Goal: Task Accomplishment & Management: Manage account settings

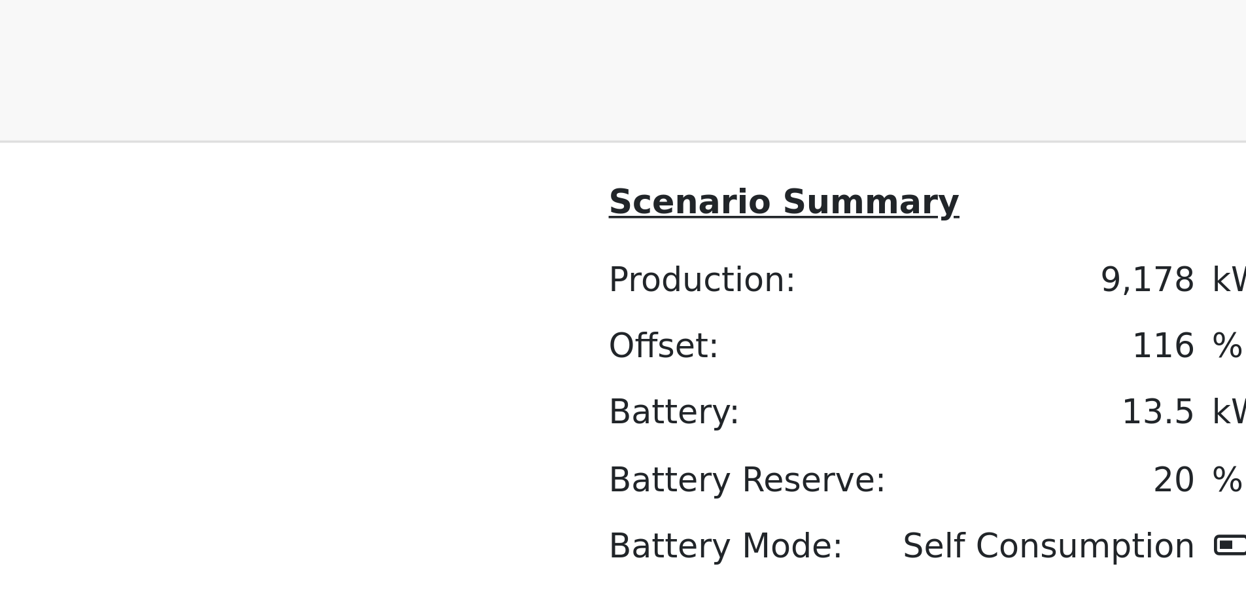
scroll to position [831, 0]
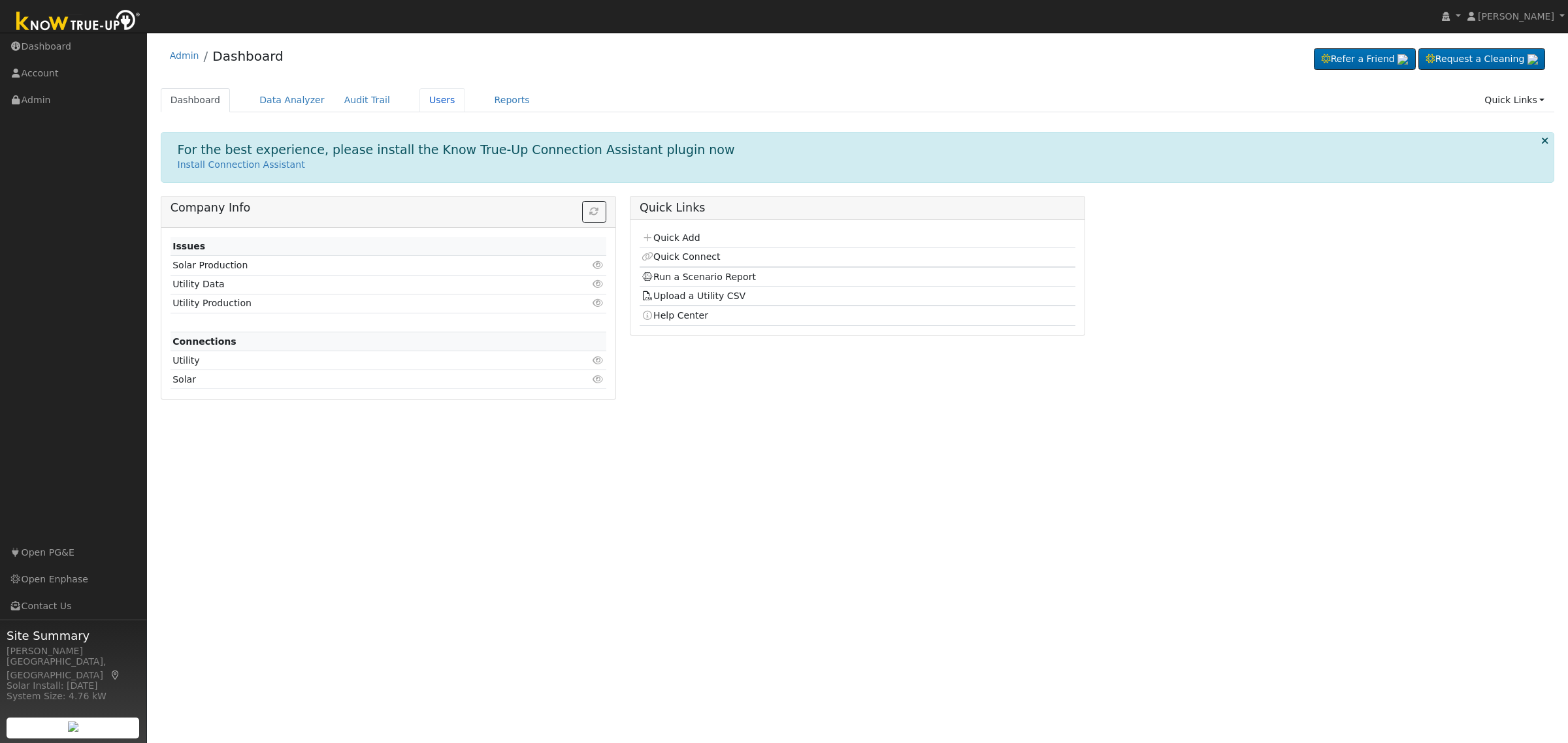
click at [419, 101] on link "Users" at bounding box center [442, 100] width 46 height 24
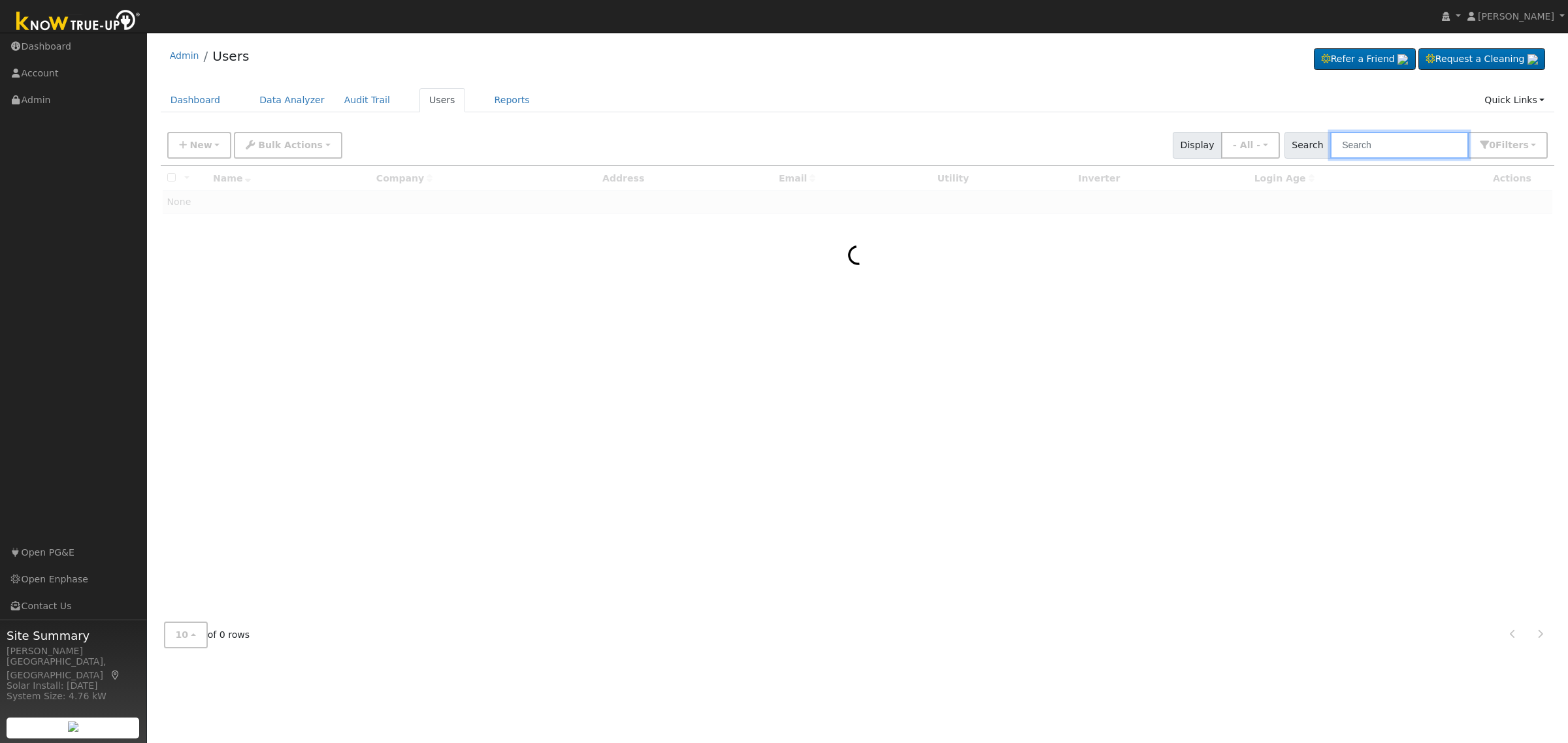
click at [1356, 139] on input "text" at bounding box center [1399, 145] width 139 height 27
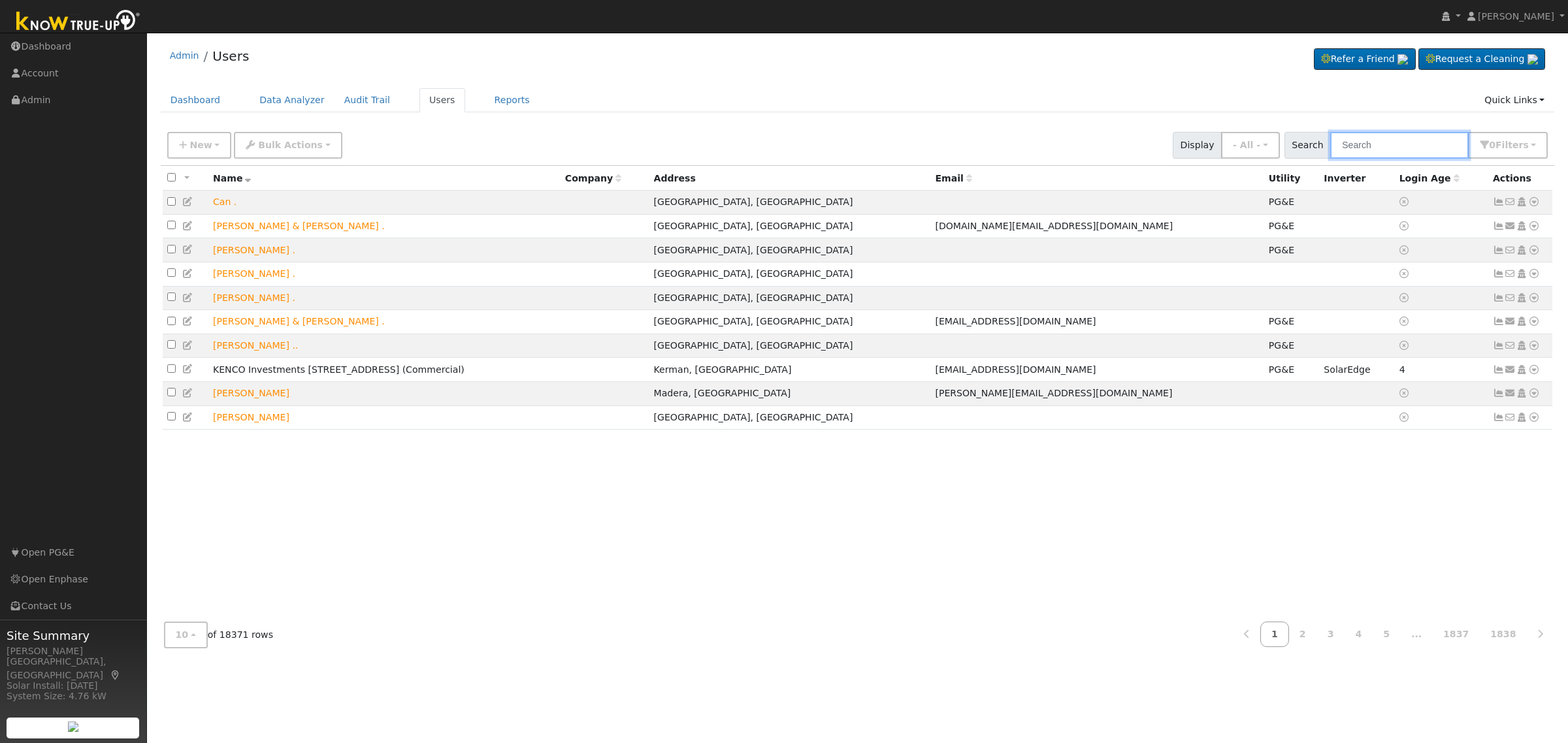
paste input "424 East Lansing Way, Fresno, CA, 93704"
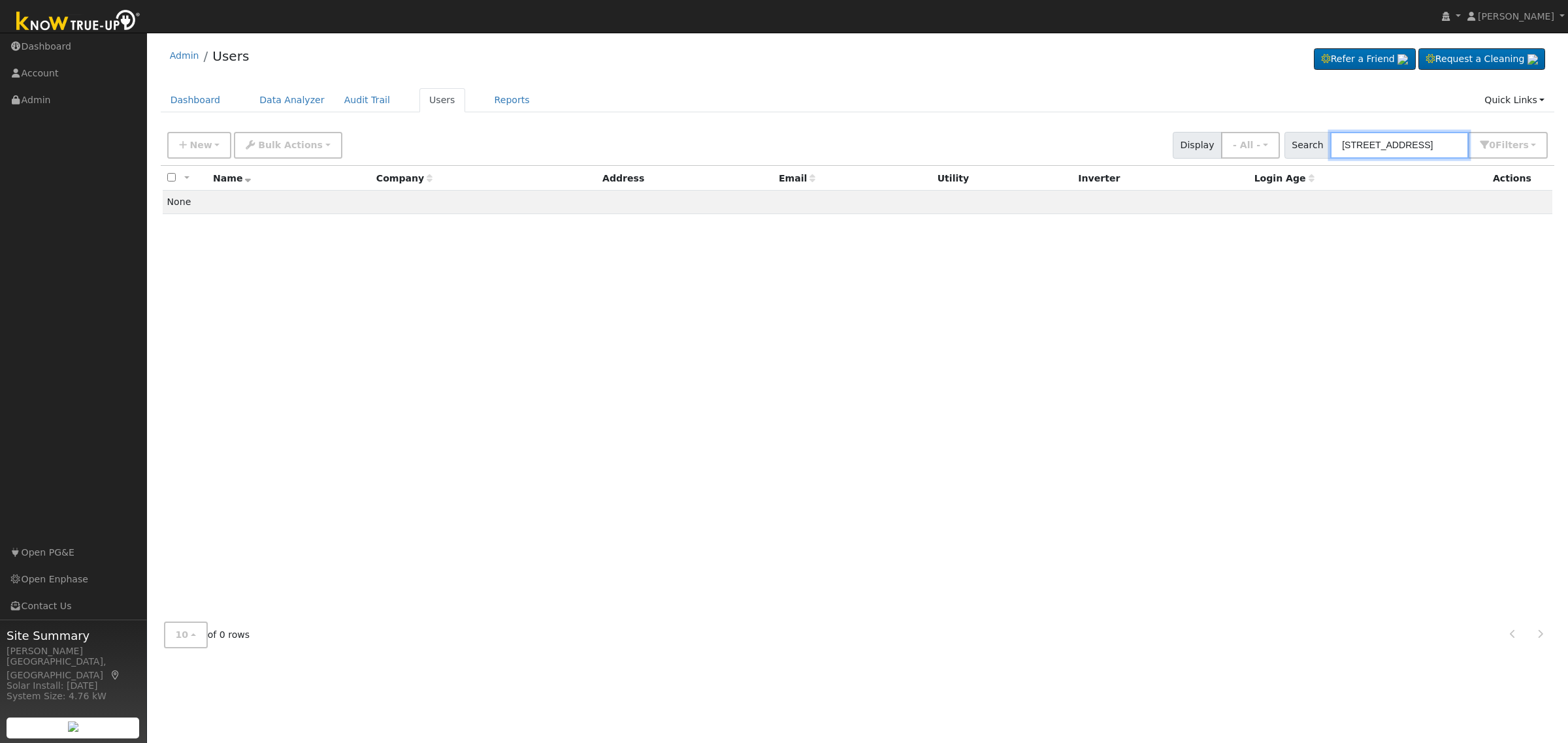
drag, startPoint x: 1383, startPoint y: 146, endPoint x: 1481, endPoint y: 146, distance: 98.0
click at [1481, 146] on div "Search 424 East Lansing Way, Fresno, CA, 93704 0 Filter s My accounts Role Show…" at bounding box center [1416, 145] width 264 height 27
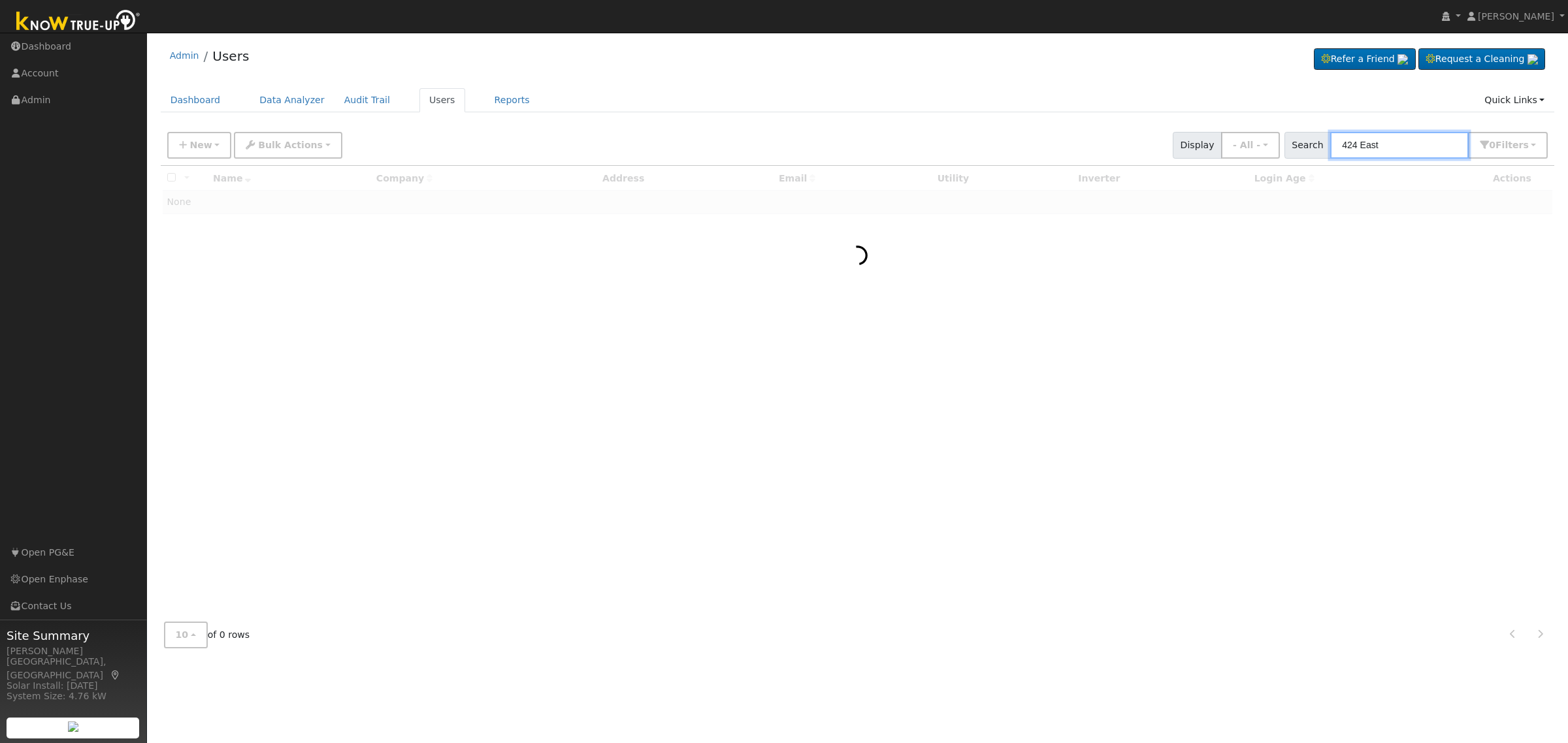
type input "424 East"
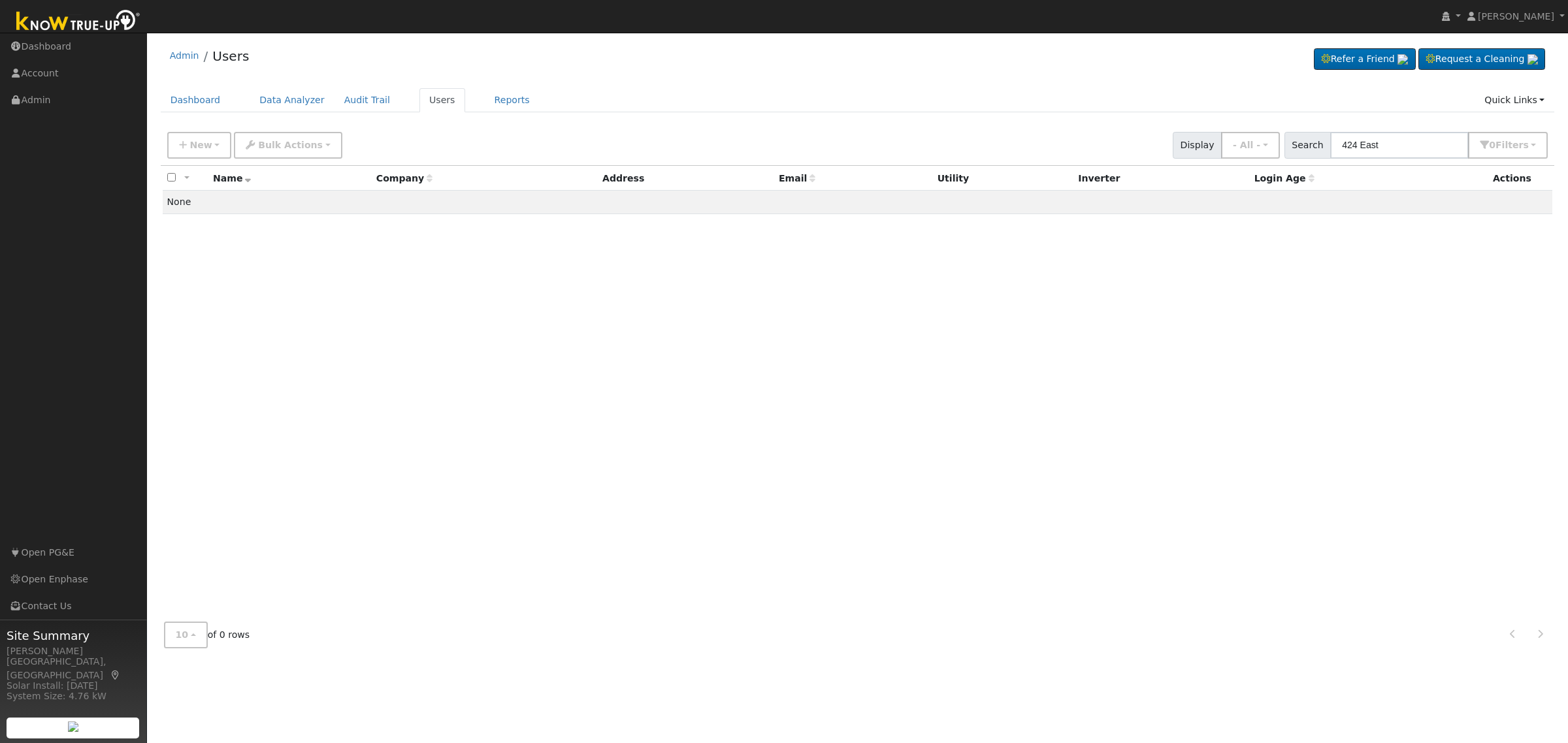
click at [1387, 128] on div "New Add User Quick Add Quick Connect Quick Convert Lead Bulk Actions Send Email…" at bounding box center [857, 143] width 1385 height 31
click at [1383, 151] on input "424 East" at bounding box center [1399, 145] width 139 height 27
paste input "Roger Threlkeld"
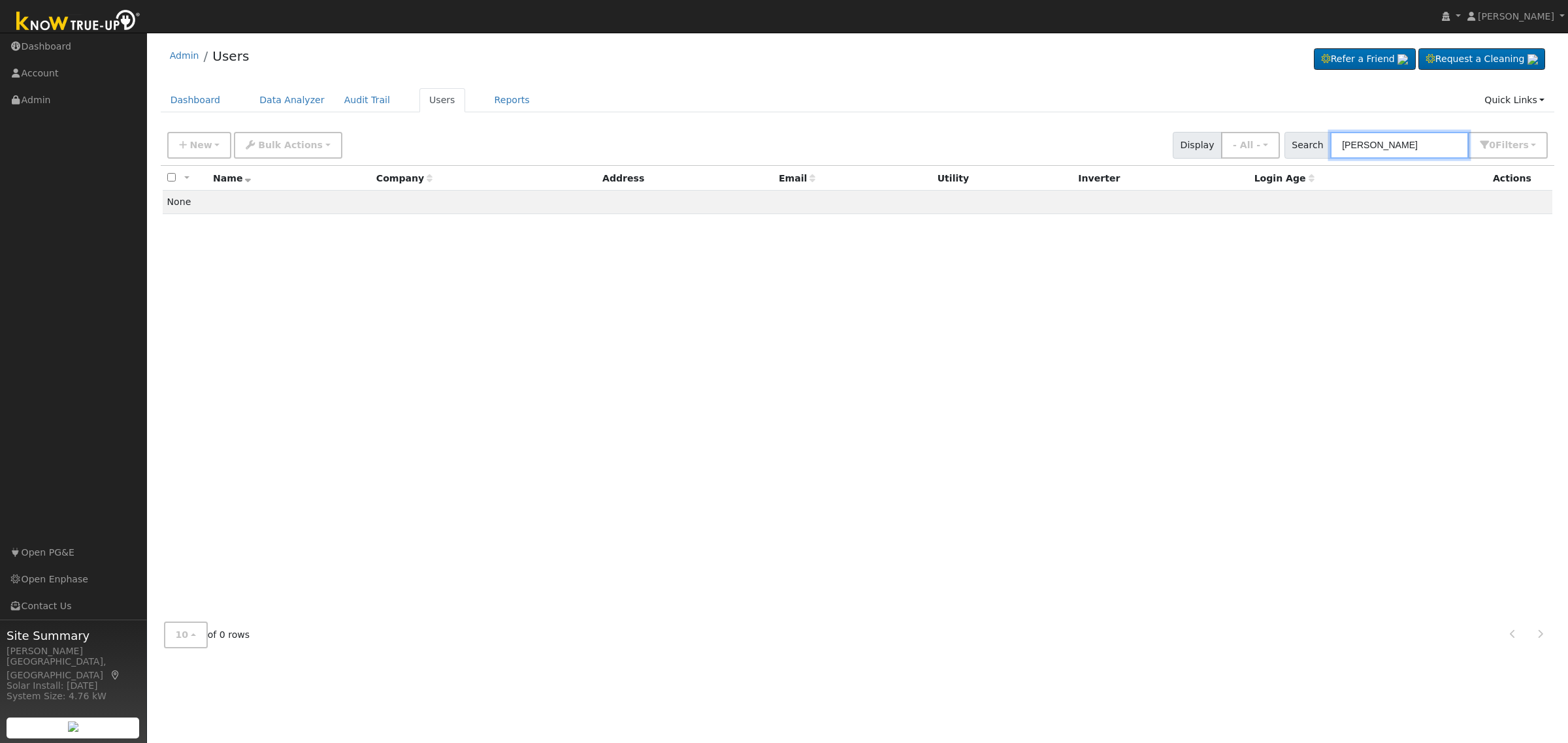
type input "Roger Threlkeld"
